Goal: Task Accomplishment & Management: Use online tool/utility

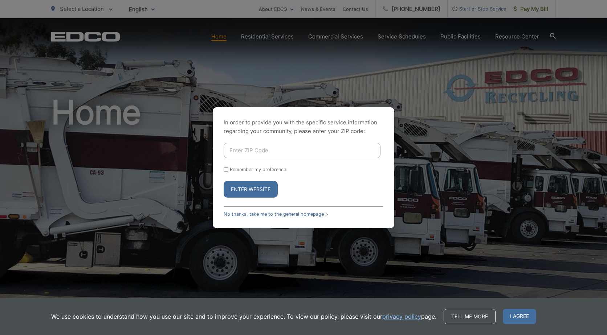
click at [290, 149] on input "Enter ZIP Code" at bounding box center [302, 150] width 157 height 15
type input "91944"
click at [530, 317] on span "I agree" at bounding box center [519, 316] width 33 height 15
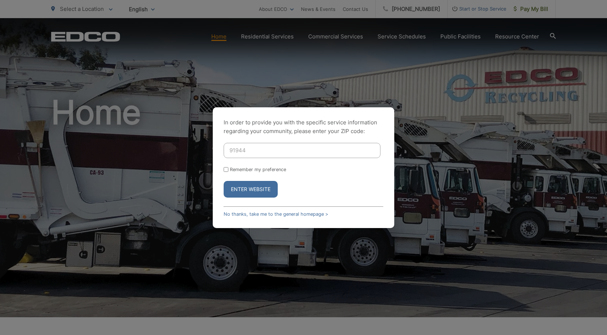
click at [246, 186] on button "Enter Website" at bounding box center [251, 189] width 54 height 17
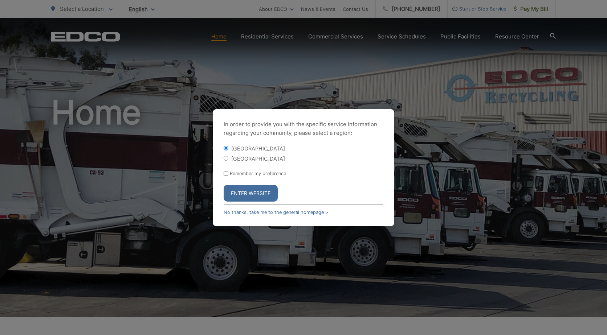
click at [246, 186] on button "Enter Website" at bounding box center [251, 193] width 54 height 17
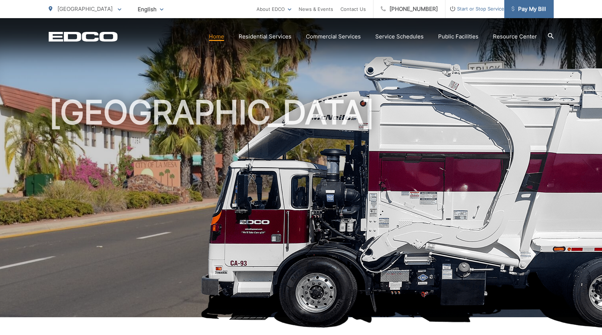
click at [521, 8] on span "Pay My Bill" at bounding box center [528, 9] width 34 height 9
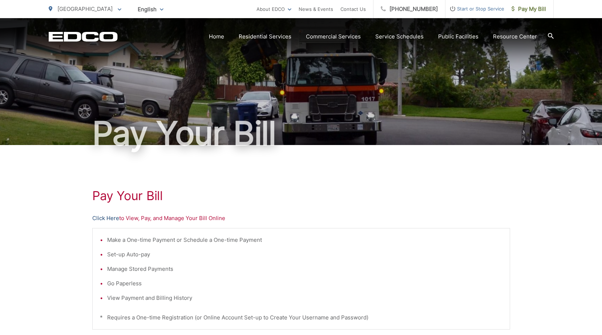
click at [96, 220] on link "Click Here" at bounding box center [105, 218] width 27 height 9
